Goal: Task Accomplishment & Management: Complete application form

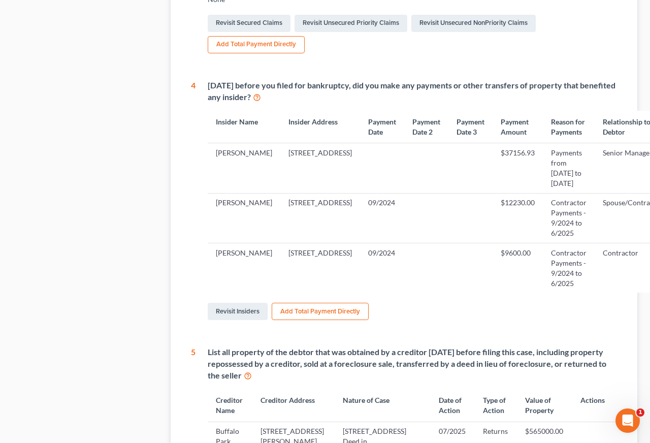
scroll to position [479, 1]
click at [245, 321] on link "Revisit Insiders" at bounding box center [238, 311] width 60 height 17
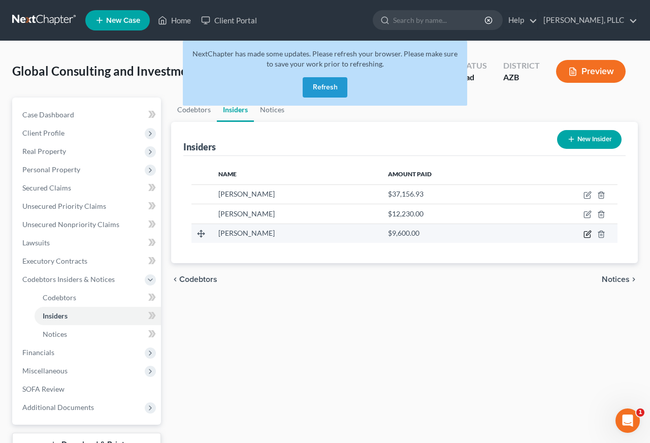
click at [588, 235] on icon "button" at bounding box center [588, 233] width 5 height 5
select select "3"
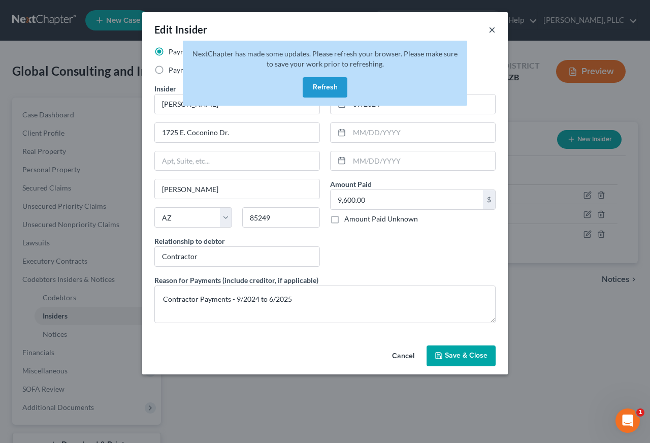
click at [491, 28] on button "×" at bounding box center [492, 29] width 7 height 12
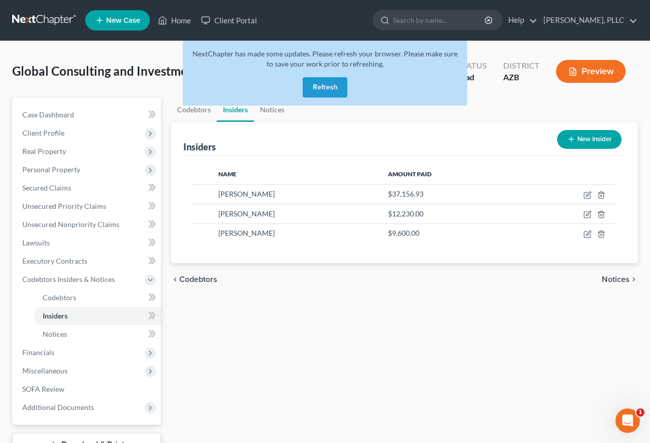
click at [333, 85] on button "Refresh" at bounding box center [325, 87] width 45 height 20
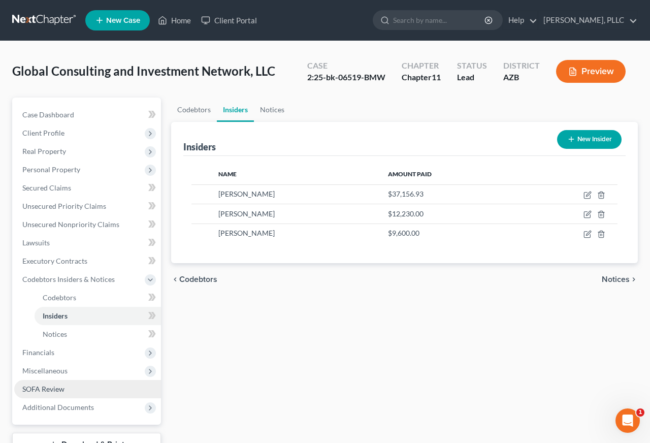
click at [50, 388] on span "SOFA Review" at bounding box center [43, 389] width 42 height 9
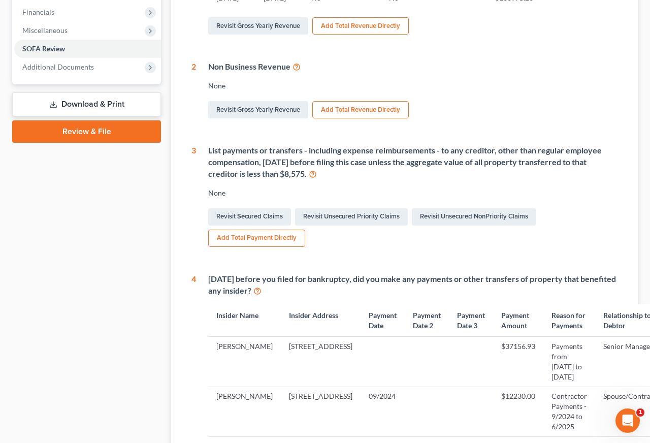
scroll to position [287, 0]
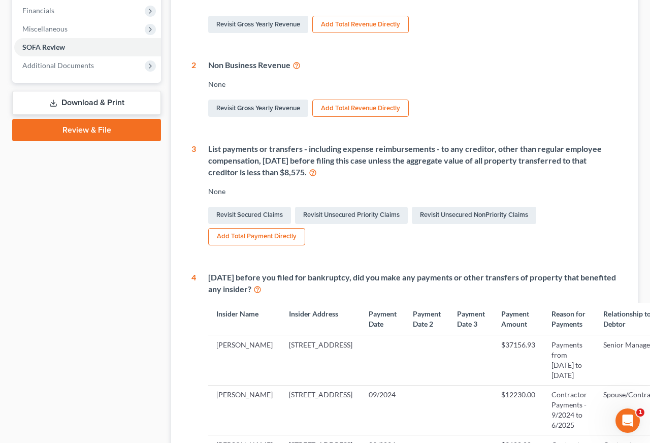
click at [275, 228] on button "Add Total Payment Directly" at bounding box center [256, 236] width 97 height 17
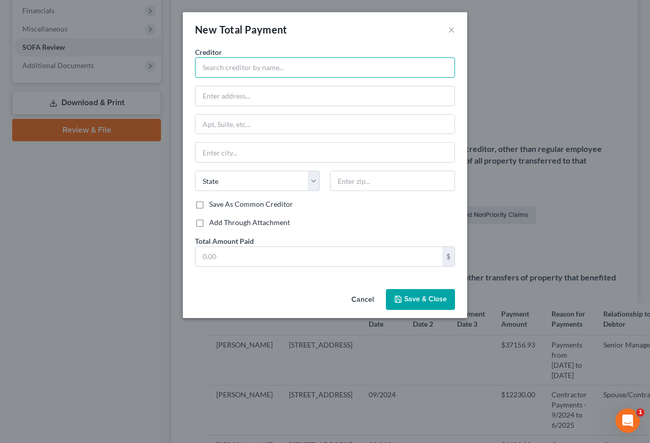
click at [247, 73] on input "text" at bounding box center [325, 67] width 260 height 20
type input "S"
click at [247, 222] on label "Add Through Attachment" at bounding box center [249, 222] width 81 height 10
click at [220, 222] on input "Add Through Attachment" at bounding box center [216, 220] width 7 height 7
checkbox input "true"
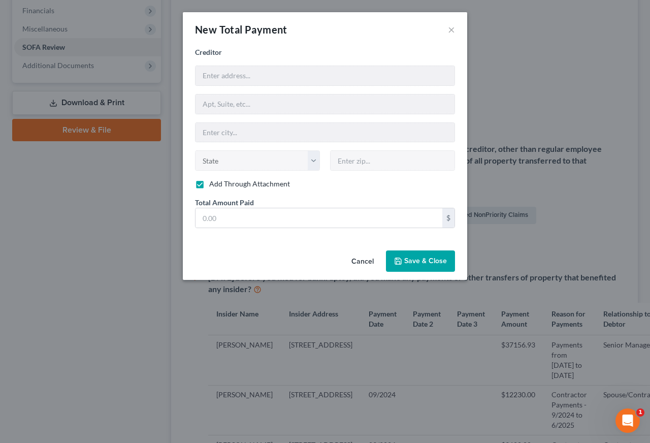
click at [425, 260] on span "Save & Close" at bounding box center [425, 261] width 43 height 9
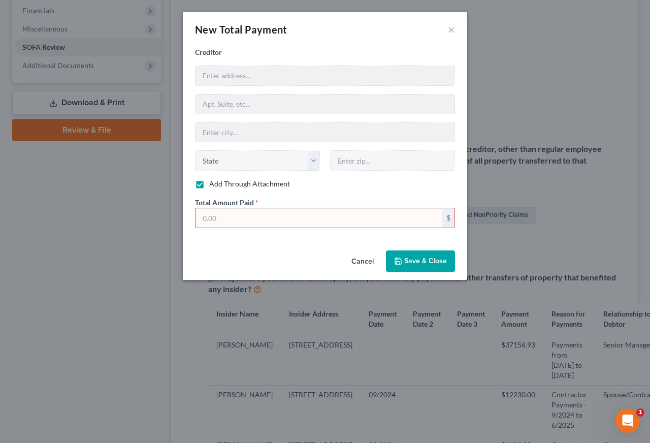
click at [366, 256] on button "Cancel" at bounding box center [363, 262] width 39 height 20
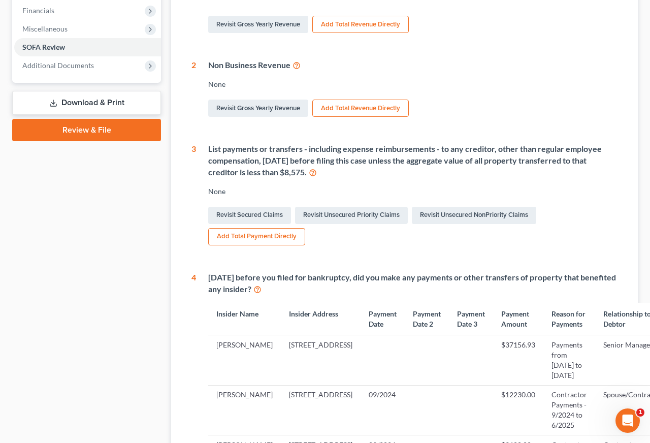
click at [266, 228] on button "Add Total Payment Directly" at bounding box center [256, 236] width 97 height 17
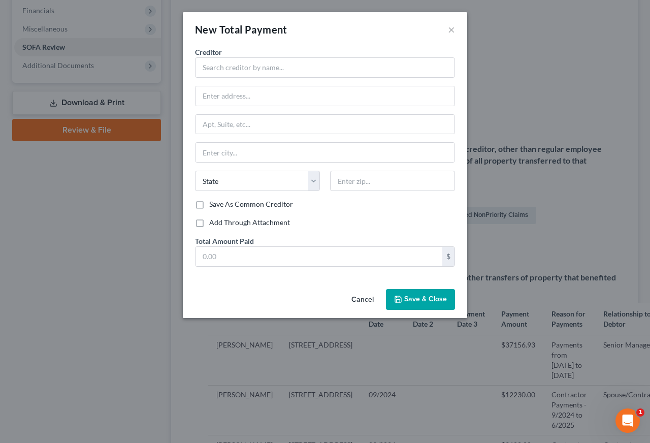
click at [256, 218] on label "Add Through Attachment" at bounding box center [249, 222] width 81 height 10
click at [220, 218] on input "Add Through Attachment" at bounding box center [216, 220] width 7 height 7
checkbox input "true"
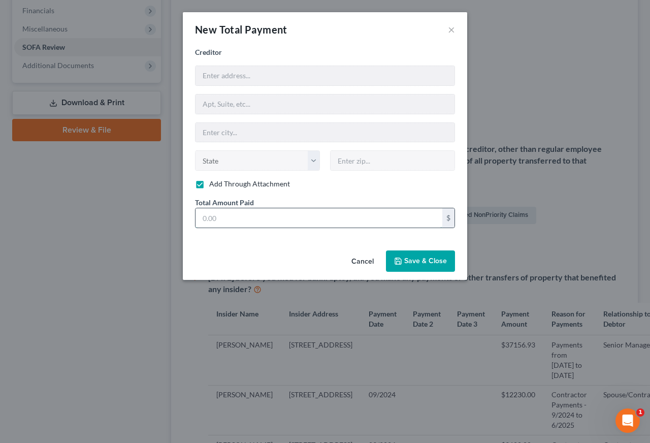
click at [256, 216] on input "text" at bounding box center [319, 217] width 247 height 19
type input "61,815.84"
click at [421, 262] on span "Save & Close" at bounding box center [425, 261] width 43 height 9
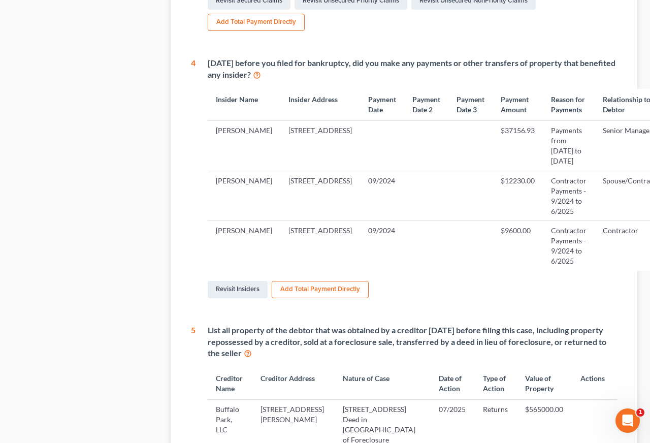
scroll to position [566, 1]
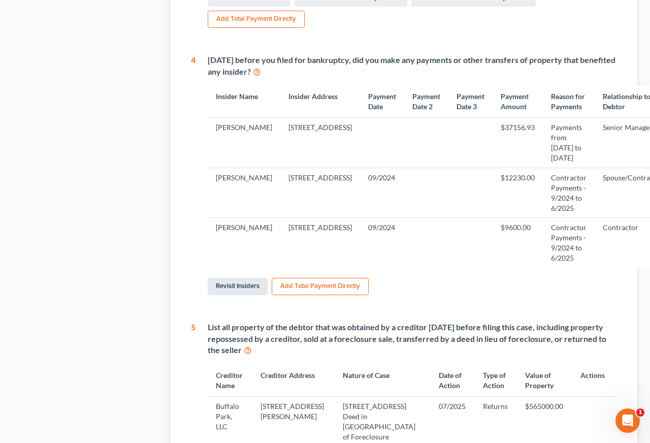
click at [244, 295] on link "Revisit Insiders" at bounding box center [238, 286] width 60 height 17
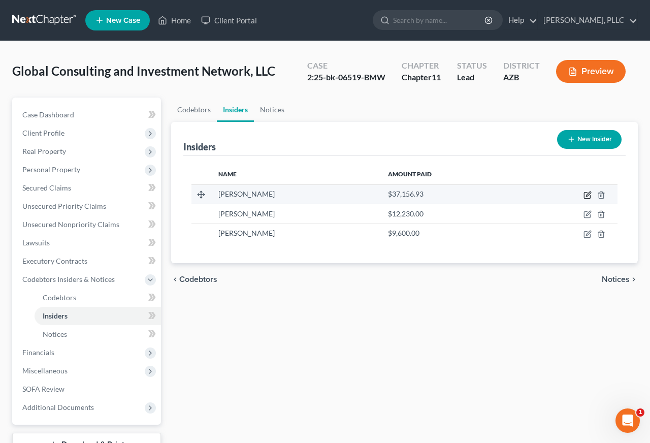
click at [585, 194] on icon "button" at bounding box center [587, 196] width 6 height 6
select select "3"
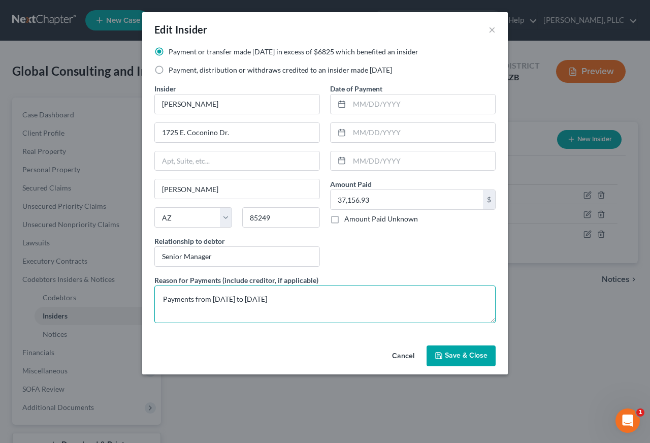
click at [245, 302] on textarea "Payments from [DATE] to [DATE]" at bounding box center [324, 305] width 341 height 38
type textarea "Payments from [DATE] to [DATE]"
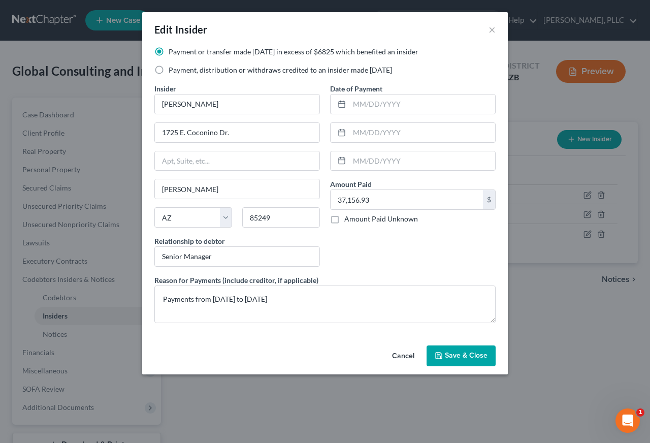
click at [453, 356] on span "Save & Close" at bounding box center [466, 356] width 43 height 9
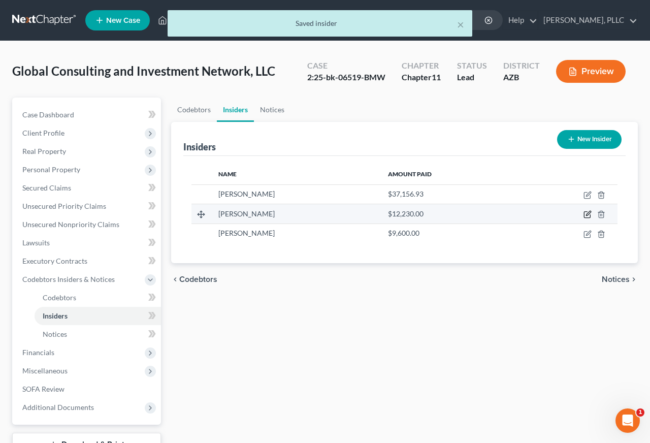
click at [588, 214] on icon "button" at bounding box center [588, 213] width 5 height 5
select select "3"
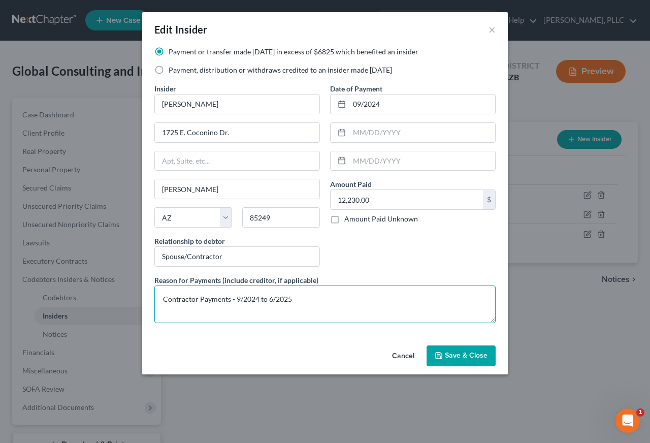
click at [236, 299] on textarea "Contractor Payments - 9/2024 to 6/2025" at bounding box center [324, 305] width 341 height 38
type textarea "Contractor Payments - 09/2024 to 06/2025"
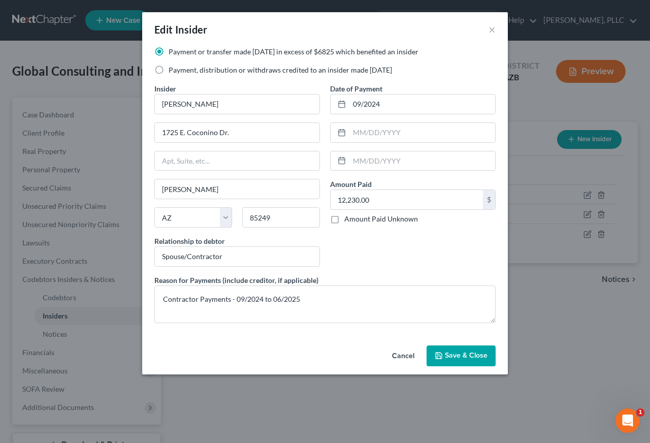
click at [449, 353] on span "Save & Close" at bounding box center [466, 356] width 43 height 9
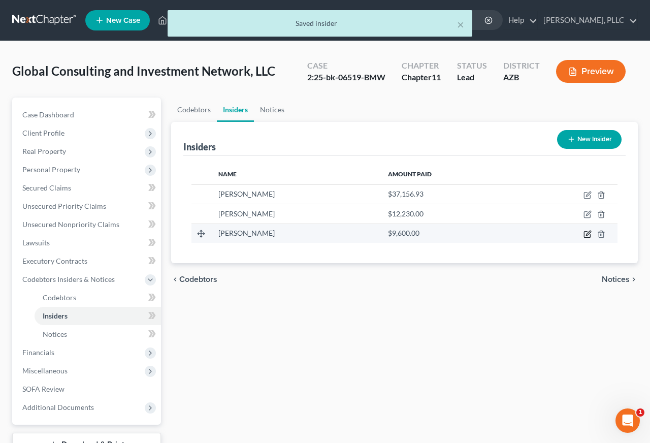
click at [585, 236] on icon "button" at bounding box center [588, 234] width 8 height 8
select select "3"
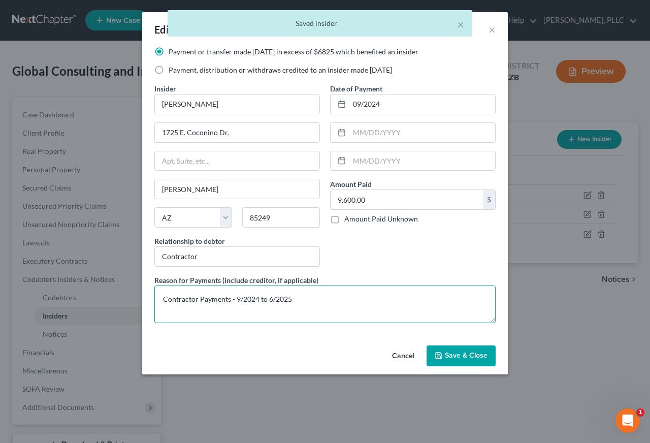
click at [235, 299] on textarea "Contractor Payments - 9/2024 to 6/2025" at bounding box center [324, 305] width 341 height 38
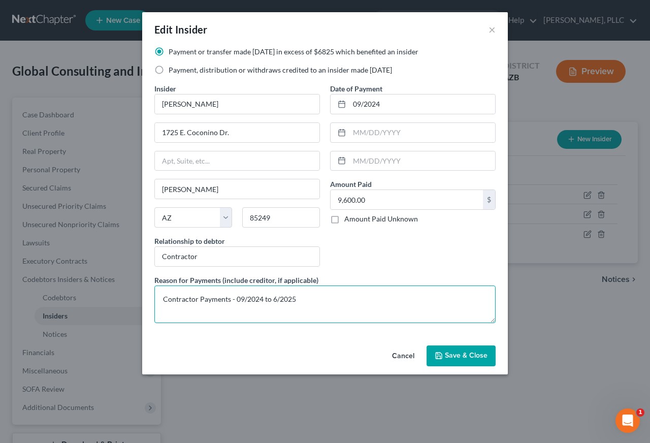
click at [272, 302] on textarea "Contractor Payments - 09/2024 to 6/2025" at bounding box center [324, 305] width 341 height 38
type textarea "Contractor Payments - 09/2024 to 06/2025"
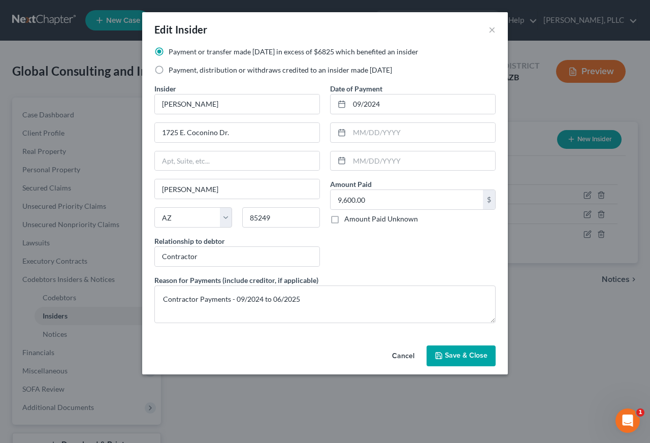
click at [460, 355] on span "Save & Close" at bounding box center [466, 356] width 43 height 9
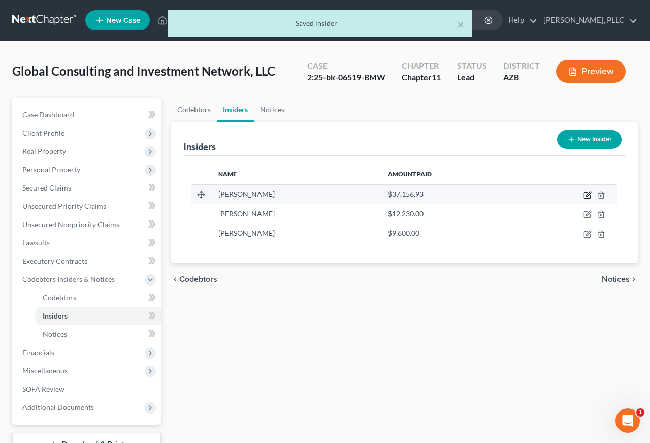
click at [589, 194] on icon "button" at bounding box center [588, 194] width 5 height 5
select select "3"
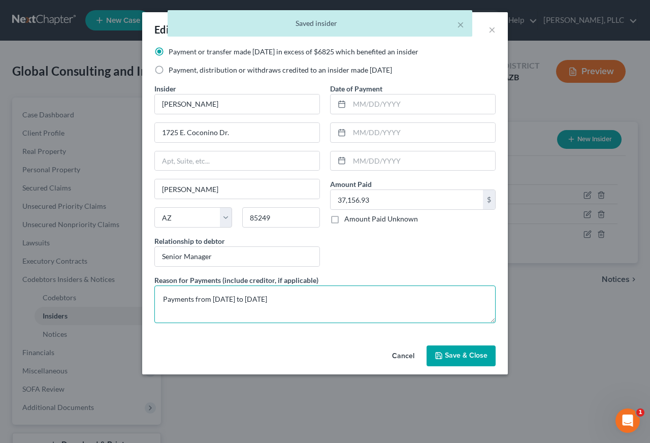
click at [233, 300] on textarea "Payments from [DATE] to [DATE]" at bounding box center [324, 305] width 341 height 38
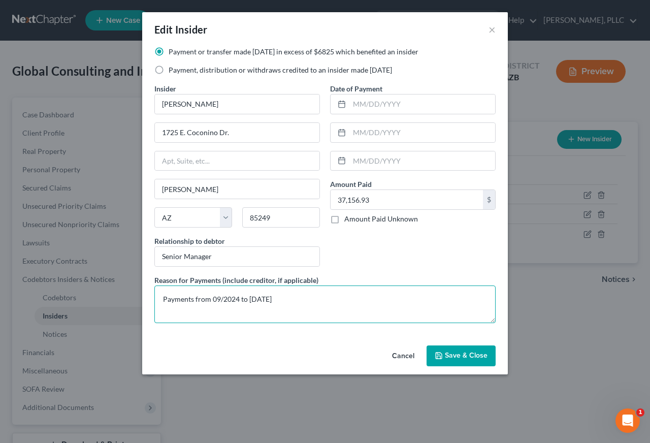
click at [269, 301] on textarea "Payments from 09/2024 to [DATE]" at bounding box center [324, 305] width 341 height 38
type textarea "Payments from 09/2024 to 06/2025"
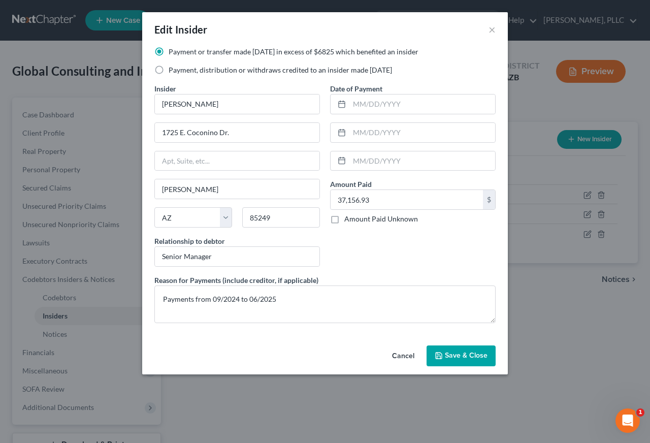
click at [444, 354] on button "Save & Close" at bounding box center [461, 356] width 69 height 21
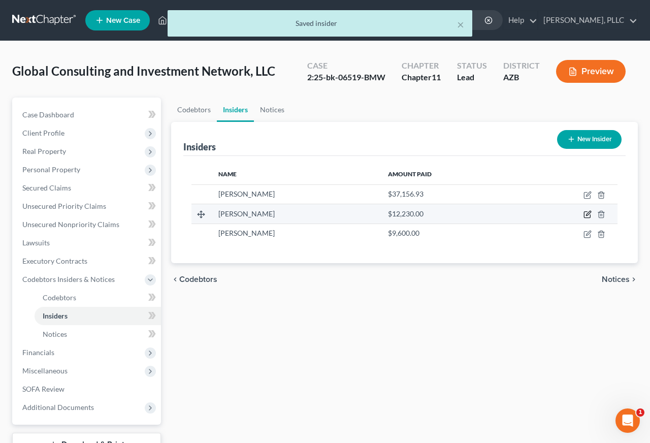
click at [586, 214] on icon "button" at bounding box center [588, 214] width 8 height 8
select select "3"
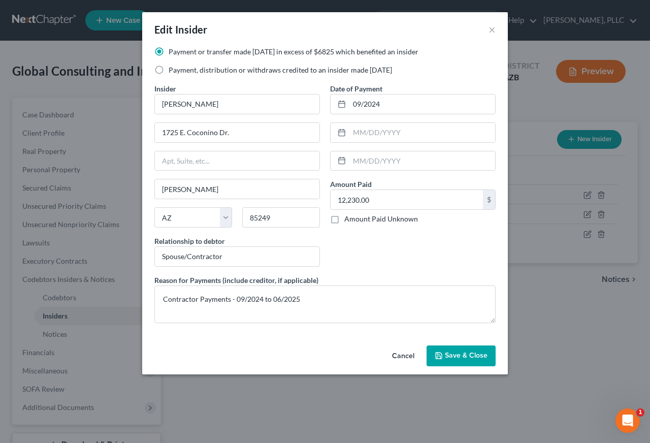
click at [451, 355] on span "Save & Close" at bounding box center [466, 356] width 43 height 9
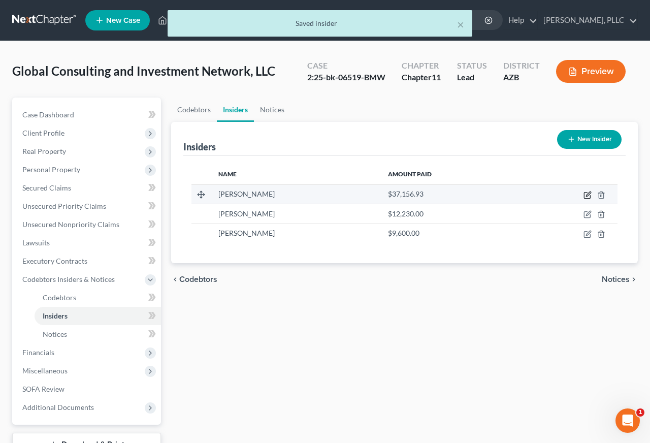
click at [586, 193] on icon "button" at bounding box center [588, 195] width 8 height 8
select select "3"
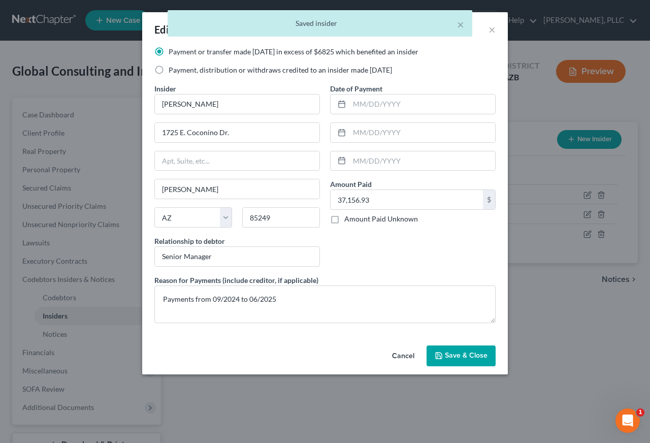
click at [473, 355] on span "Save & Close" at bounding box center [466, 356] width 43 height 9
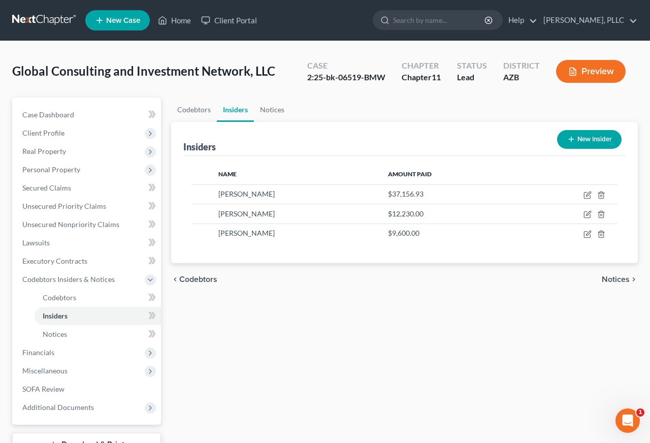
click at [577, 71] on icon "button" at bounding box center [573, 71] width 9 height 9
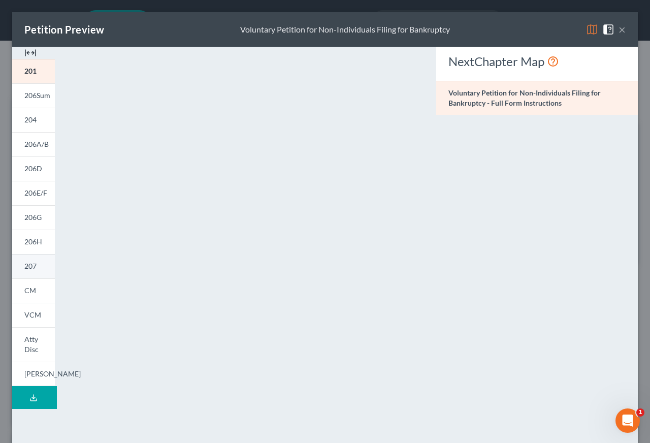
click at [32, 268] on span "207" at bounding box center [30, 266] width 12 height 9
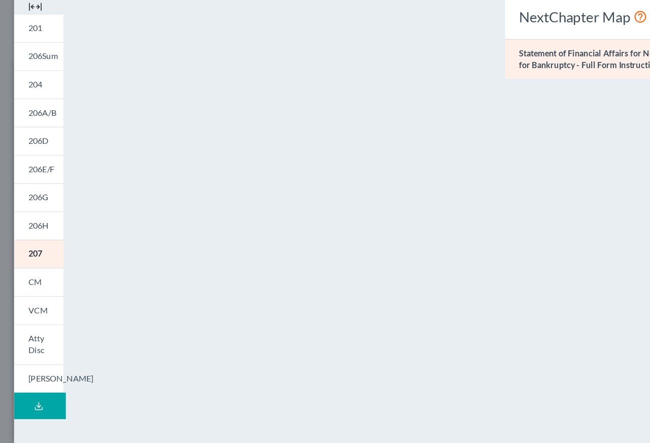
scroll to position [21, 0]
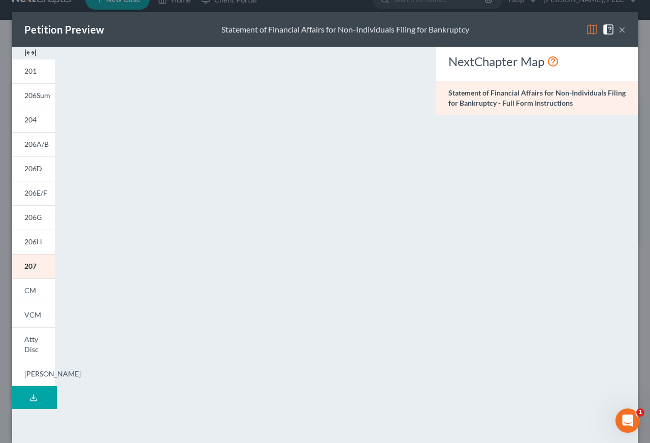
click at [622, 32] on button "×" at bounding box center [622, 29] width 7 height 12
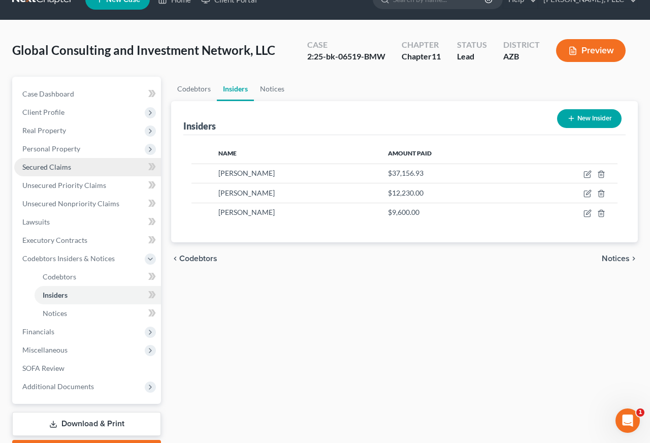
click at [41, 169] on span "Secured Claims" at bounding box center [46, 167] width 49 height 9
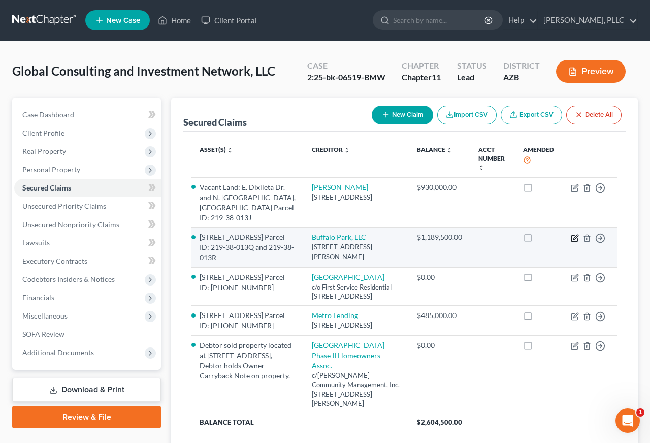
click at [575, 234] on icon "button" at bounding box center [575, 238] width 8 height 8
select select "3"
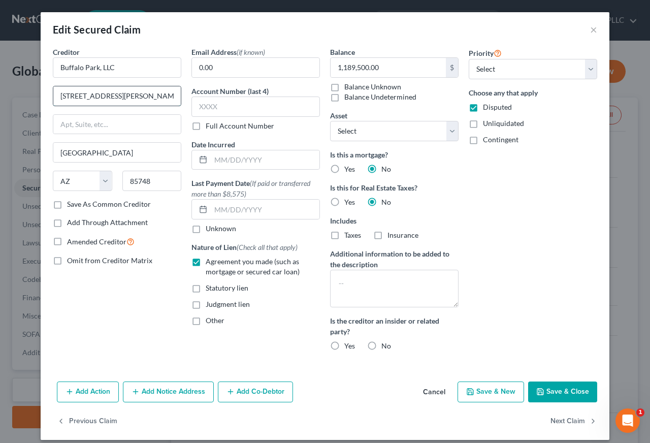
drag, startPoint x: 169, startPoint y: 101, endPoint x: 55, endPoint y: 95, distance: 113.5
type input "[STREET_ADDRESS]"
click at [151, 186] on input "85748" at bounding box center [151, 181] width 59 height 20
type input "85749"
drag, startPoint x: 154, startPoint y: 98, endPoint x: 46, endPoint y: 86, distance: 108.9
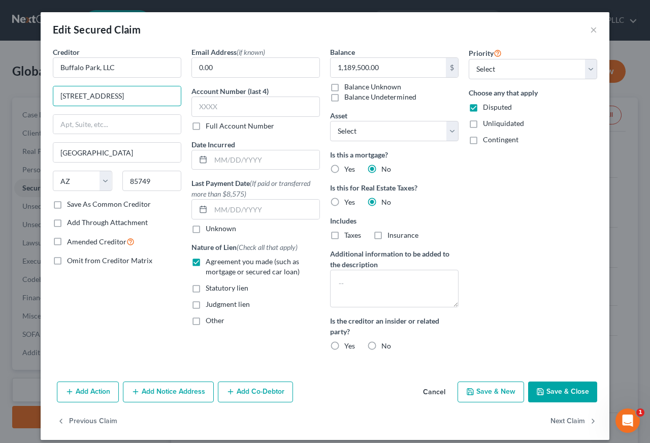
click at [46, 86] on div "Creditor * [GEOGRAPHIC_DATA], LLC [GEOGRAPHIC_DATA] [GEOGRAPHIC_DATA] [US_STATE…" at bounding box center [325, 212] width 569 height 331
paste input "[GEOGRAPHIC_DATA]"
click at [85, 98] on input "[STREET_ADDRESS]" at bounding box center [117, 95] width 128 height 19
type input "[STREET_ADDRESS]"
click at [547, 390] on button "Save & Close" at bounding box center [562, 392] width 69 height 21
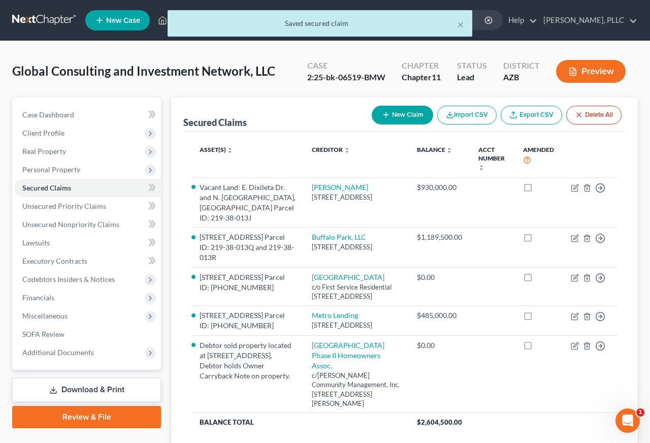
click at [111, 391] on link "Download & Print" at bounding box center [86, 390] width 149 height 24
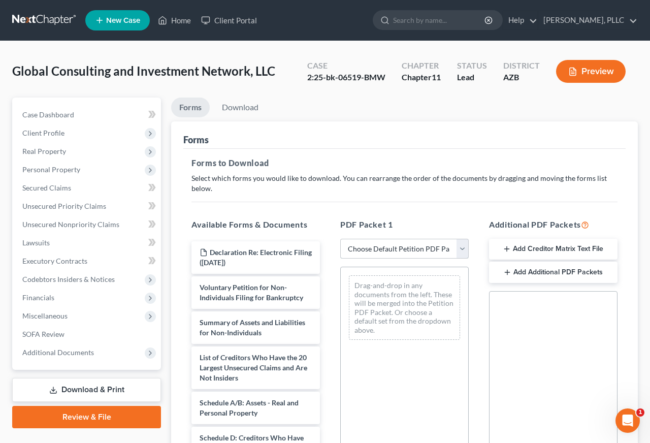
select select "0"
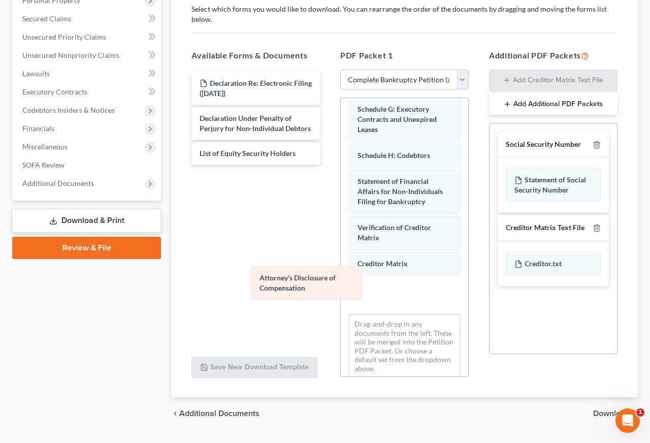
scroll to position [220, 0]
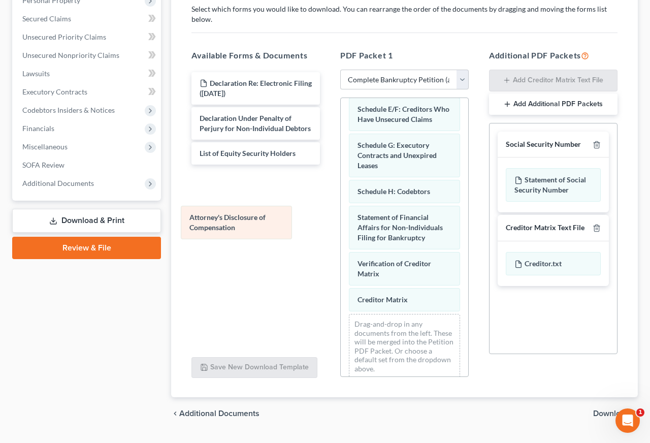
drag, startPoint x: 387, startPoint y: 292, endPoint x: 224, endPoint y: 212, distance: 181.6
click at [341, 213] on div "Attorney's Disclosure of Compensation Voluntary Petition for Non-Individuals Fi…" at bounding box center [405, 133] width 128 height 508
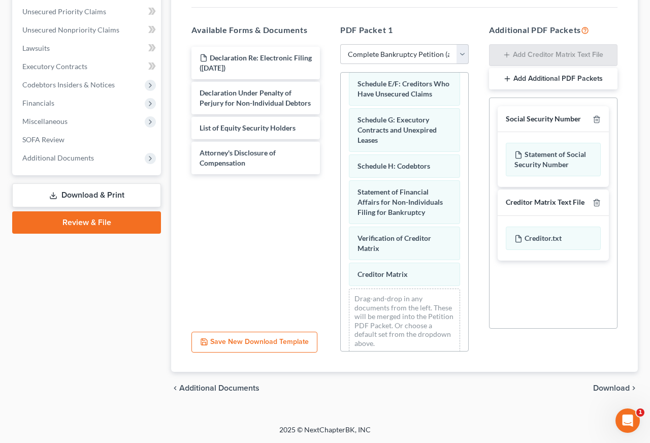
click at [615, 388] on span "Download" at bounding box center [612, 388] width 37 height 8
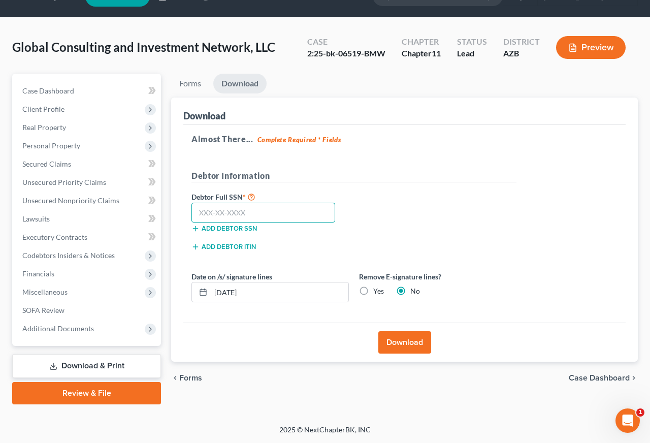
click at [320, 212] on input "text" at bounding box center [264, 213] width 144 height 20
type input "235-24-6457"
click at [414, 343] on button "Download" at bounding box center [405, 342] width 53 height 22
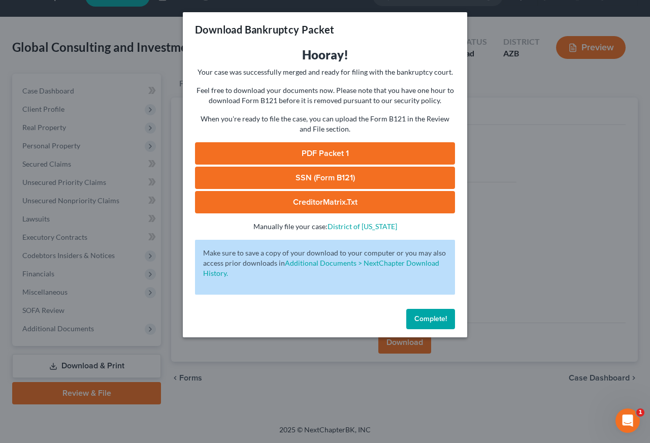
click at [331, 153] on link "PDF Packet 1" at bounding box center [325, 153] width 260 height 22
click at [420, 316] on span "Complete!" at bounding box center [431, 319] width 33 height 9
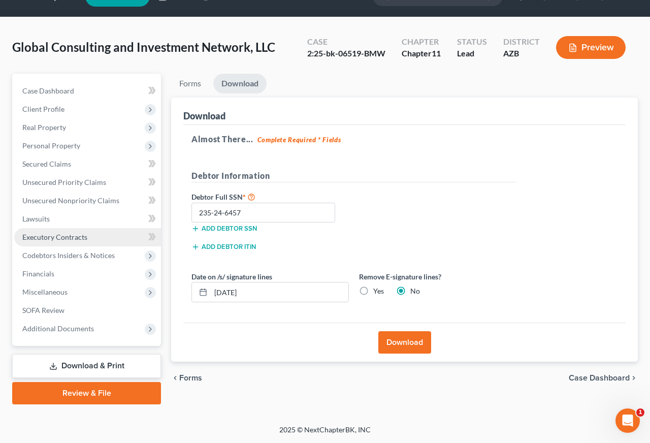
click at [58, 236] on span "Executory Contracts" at bounding box center [54, 237] width 65 height 9
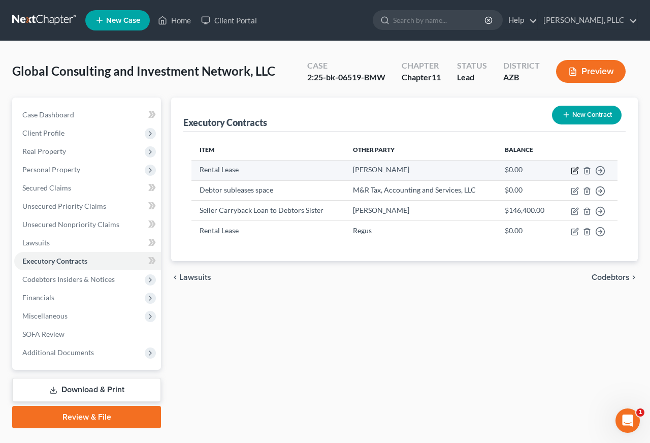
click at [576, 169] on icon "button" at bounding box center [576, 169] width 5 height 5
select select "2"
select select "3"
select select "0"
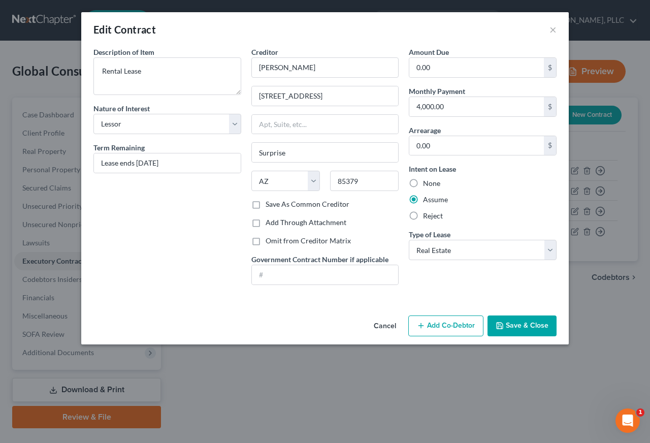
click at [271, 242] on label "Omit from Creditor Matrix" at bounding box center [308, 241] width 85 height 10
click at [271, 242] on input "Omit from Creditor Matrix" at bounding box center [273, 239] width 7 height 7
checkbox input "true"
click at [525, 319] on button "Save & Close" at bounding box center [522, 326] width 69 height 21
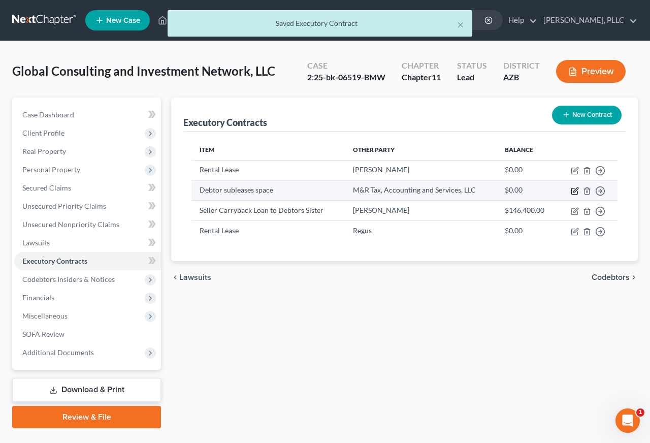
click at [575, 190] on icon "button" at bounding box center [576, 190] width 5 height 5
select select "3"
select select "2"
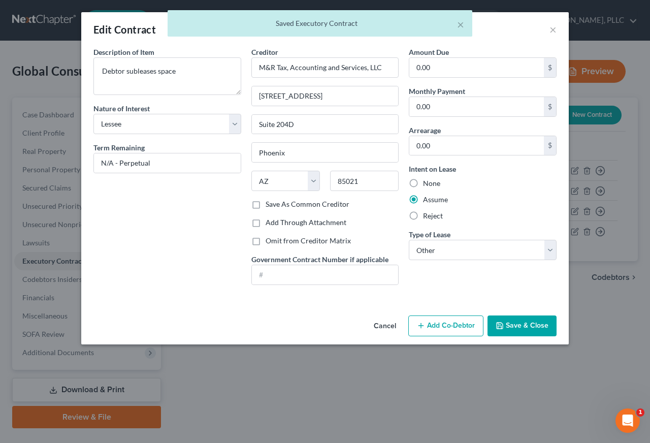
click at [333, 242] on label "Omit from Creditor Matrix" at bounding box center [308, 241] width 85 height 10
click at [276, 242] on input "Omit from Creditor Matrix" at bounding box center [273, 239] width 7 height 7
checkbox input "true"
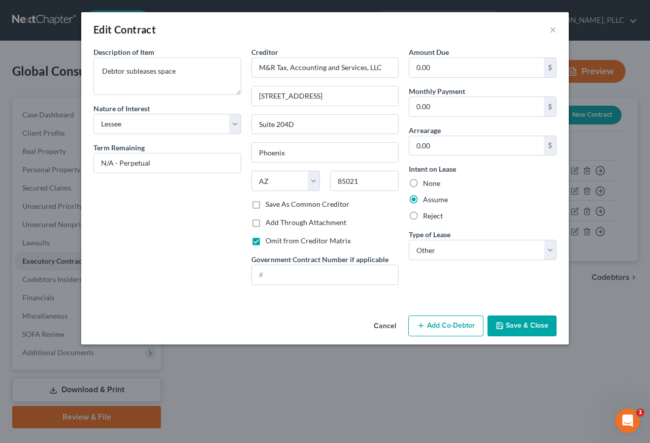
click at [526, 320] on button "Save & Close" at bounding box center [522, 326] width 69 height 21
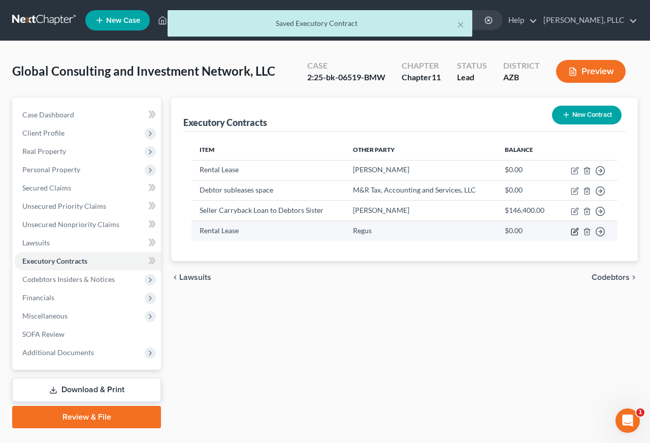
click at [574, 230] on icon "button" at bounding box center [575, 232] width 8 height 8
select select "3"
select select "0"
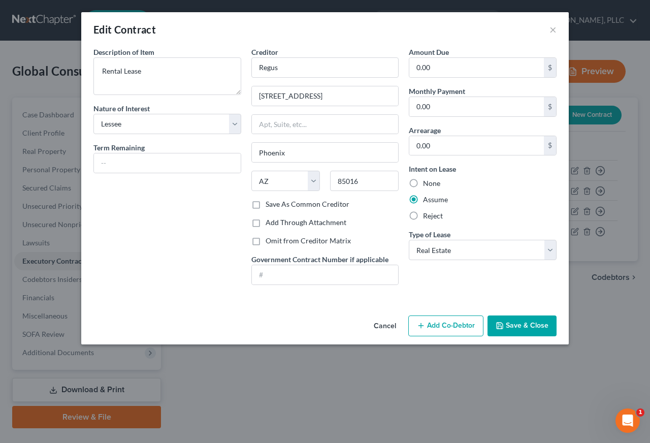
click at [319, 241] on label "Omit from Creditor Matrix" at bounding box center [308, 241] width 85 height 10
click at [276, 241] on input "Omit from Creditor Matrix" at bounding box center [273, 239] width 7 height 7
checkbox input "true"
click at [530, 322] on button "Save & Close" at bounding box center [522, 326] width 69 height 21
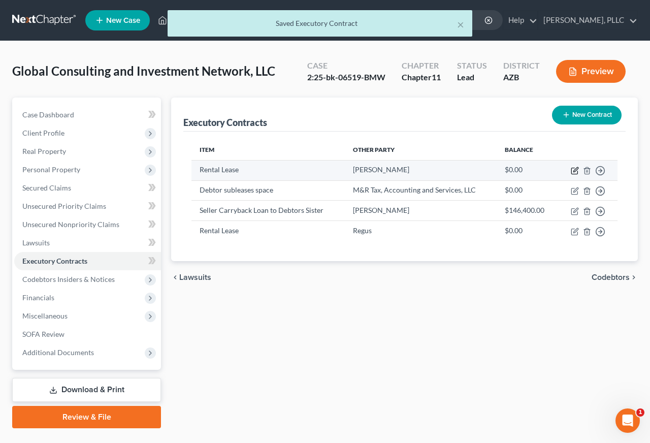
click at [574, 171] on icon "button" at bounding box center [576, 169] width 5 height 5
select select "2"
select select "3"
select select "0"
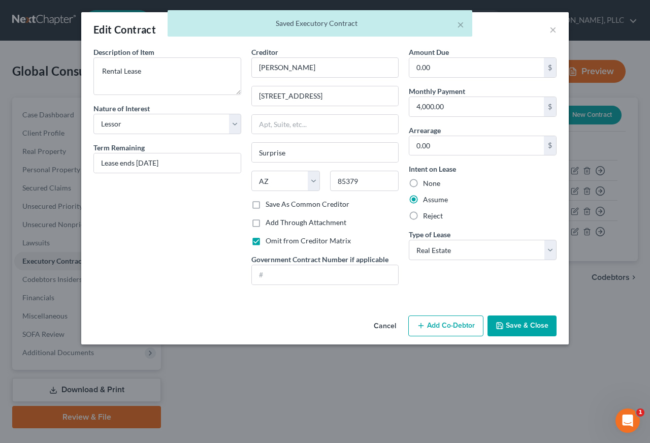
click at [532, 324] on button "Save & Close" at bounding box center [522, 326] width 69 height 21
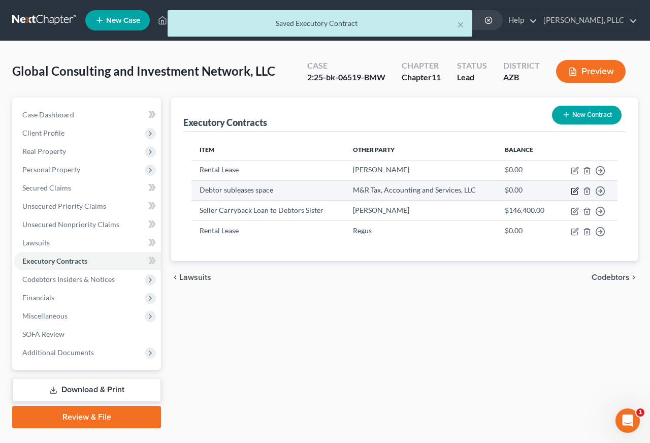
click at [574, 191] on icon "button" at bounding box center [576, 190] width 5 height 5
select select "3"
select select "2"
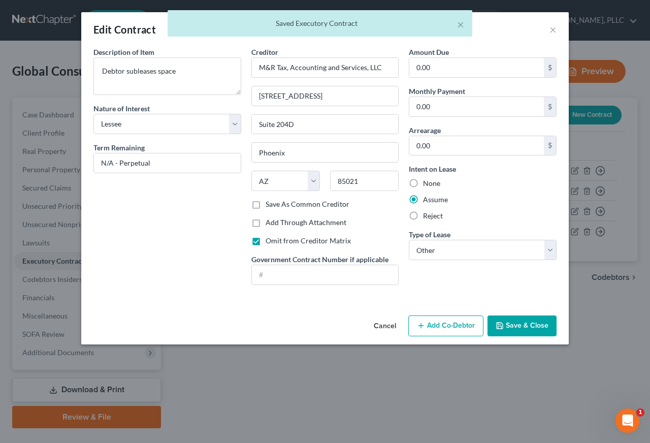
click at [522, 326] on button "Save & Close" at bounding box center [522, 326] width 69 height 21
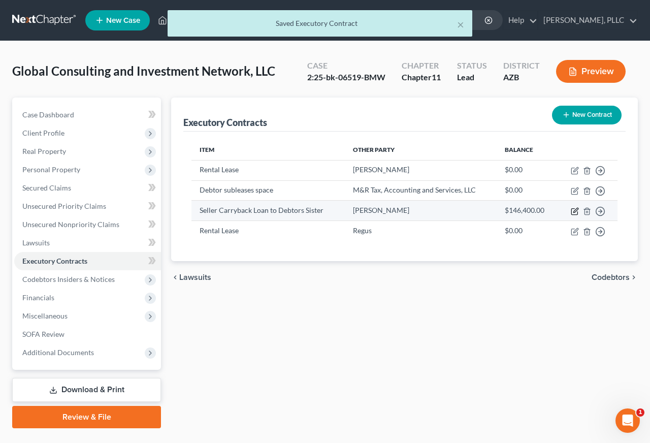
click at [575, 212] on icon "button" at bounding box center [576, 210] width 5 height 5
select select "2"
select select "3"
select select "0"
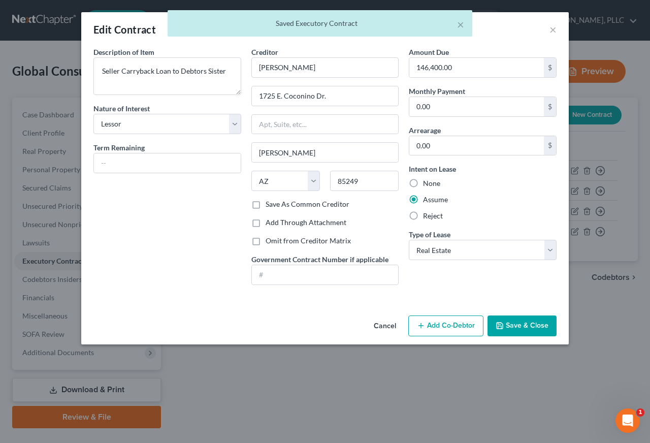
click at [314, 241] on label "Omit from Creditor Matrix" at bounding box center [308, 241] width 85 height 10
click at [276, 241] on input "Omit from Creditor Matrix" at bounding box center [273, 239] width 7 height 7
checkbox input "true"
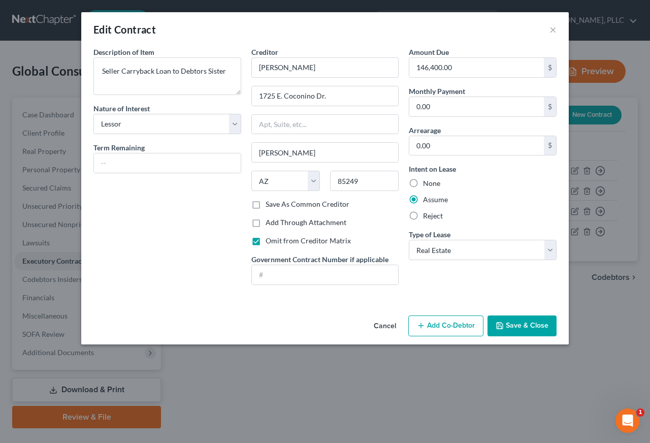
click at [517, 326] on button "Save & Close" at bounding box center [522, 326] width 69 height 21
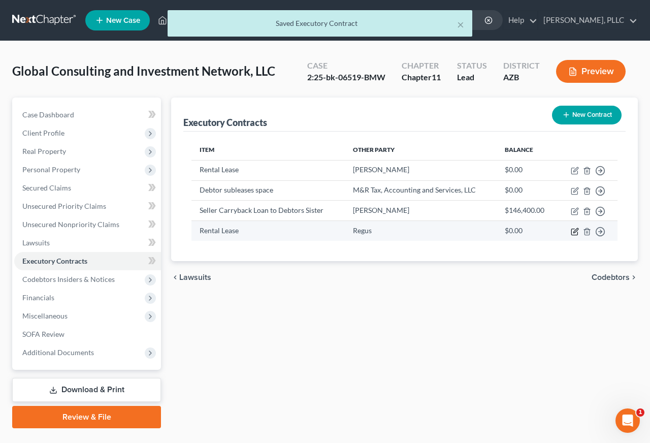
click at [575, 232] on icon "button" at bounding box center [576, 230] width 5 height 5
select select "3"
select select "0"
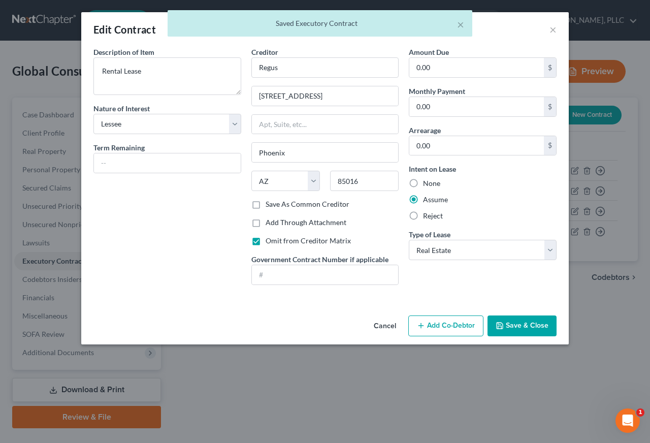
click at [531, 325] on button "Save & Close" at bounding box center [522, 326] width 69 height 21
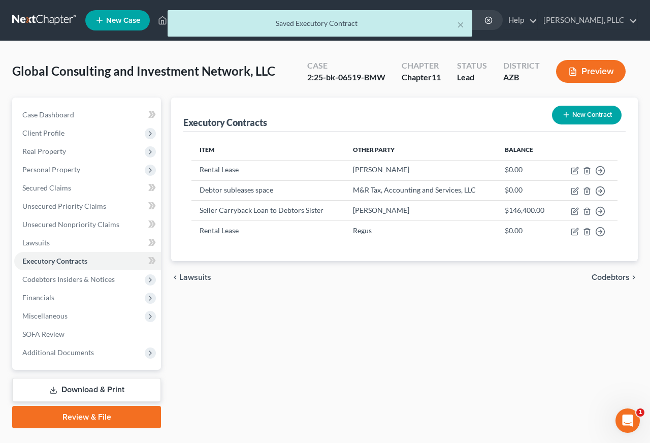
click at [104, 390] on link "Download & Print" at bounding box center [86, 390] width 149 height 24
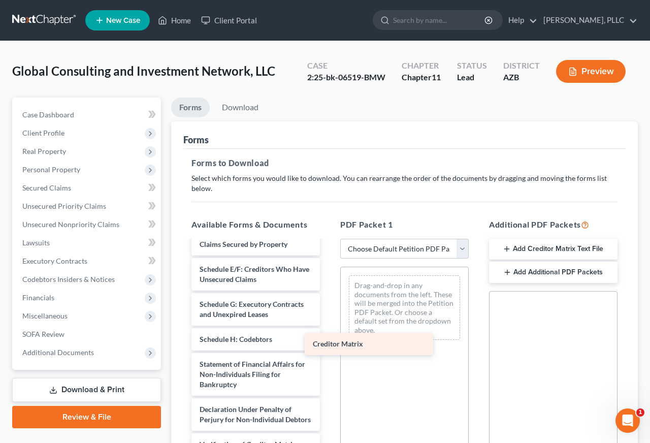
scroll to position [204, 0]
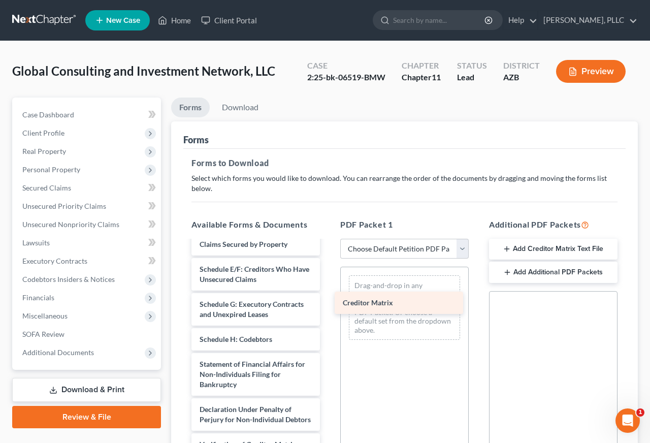
drag, startPoint x: 270, startPoint y: 416, endPoint x: 418, endPoint y: 294, distance: 192.0
click at [328, 294] on div "Creditor Matrix Declaration Re: Electronic Filing ([DATE]) Voluntary Petition f…" at bounding box center [255, 277] width 145 height 478
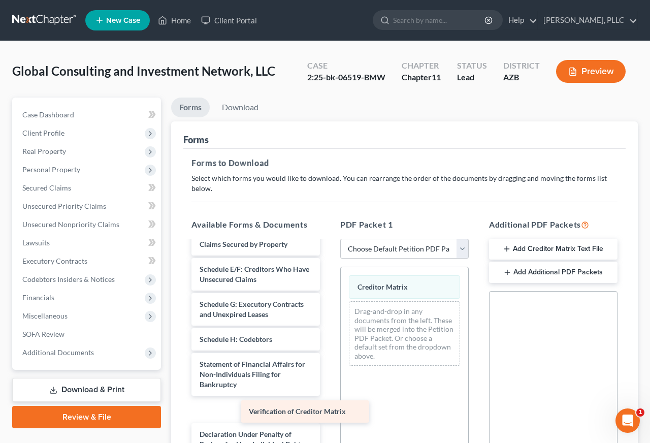
scroll to position [179, 0]
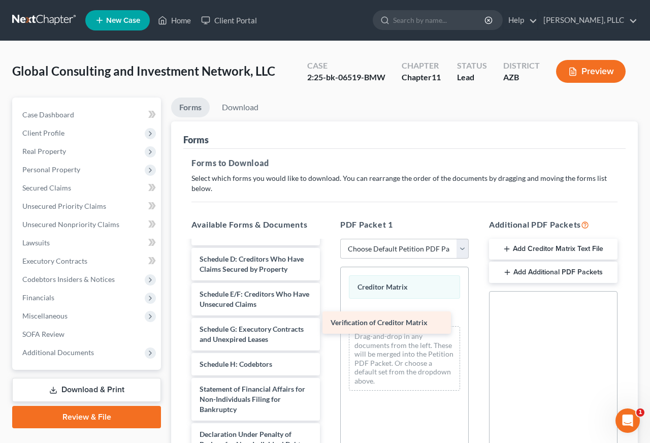
drag, startPoint x: 270, startPoint y: 437, endPoint x: 402, endPoint y: 314, distance: 180.5
click at [328, 315] on div "Verification of Creditor Matrix Declaration Re: Electronic Filing ([DATE]) Volu…" at bounding box center [255, 289] width 145 height 453
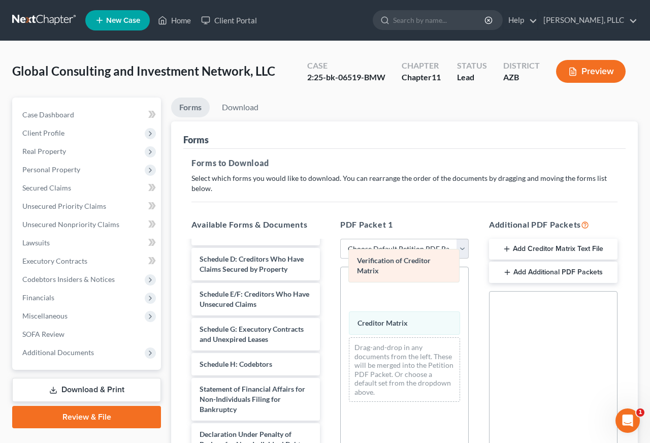
drag, startPoint x: 410, startPoint y: 318, endPoint x: 410, endPoint y: 266, distance: 52.3
click at [410, 267] on div "Verification of Creditor Matrix Verification of Creditor Matrix Creditor Matrix…" at bounding box center [405, 338] width 128 height 143
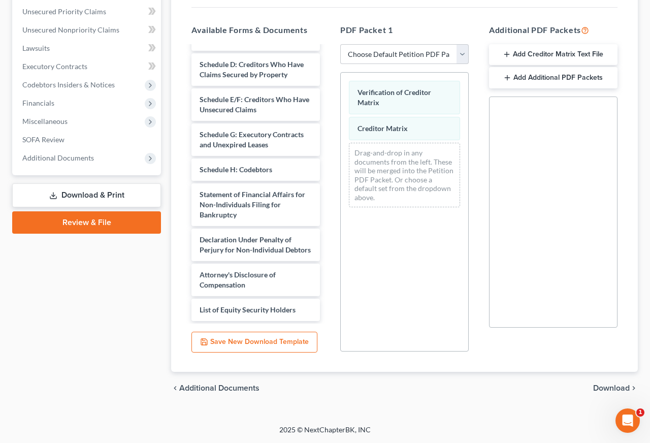
click at [602, 386] on span "Download" at bounding box center [612, 388] width 37 height 8
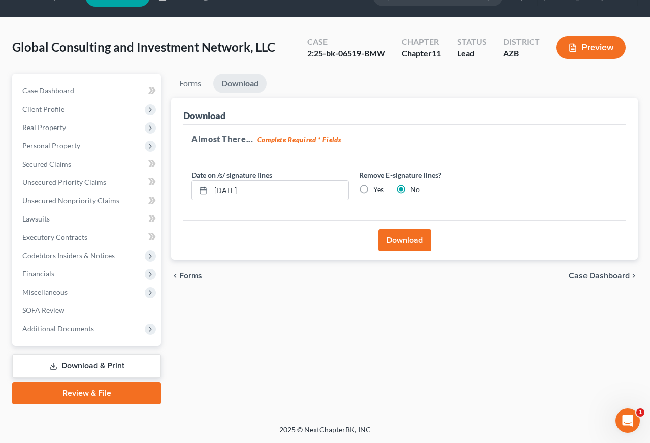
scroll to position [24, 0]
click at [407, 246] on button "Download" at bounding box center [405, 240] width 53 height 22
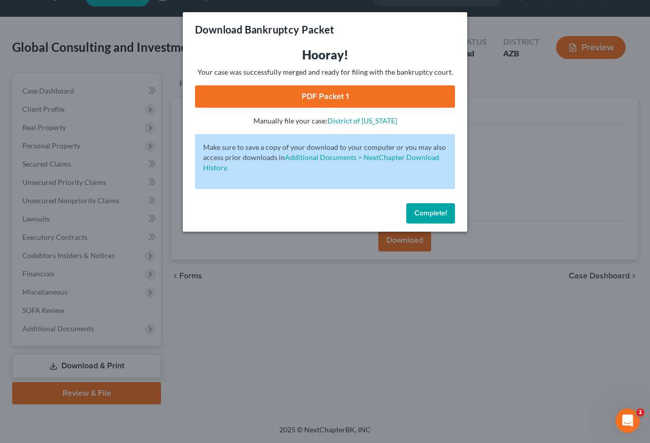
click at [329, 97] on link "PDF Packet 1" at bounding box center [325, 96] width 260 height 22
click at [434, 214] on span "Complete!" at bounding box center [431, 213] width 33 height 9
